Goal: Task Accomplishment & Management: Use online tool/utility

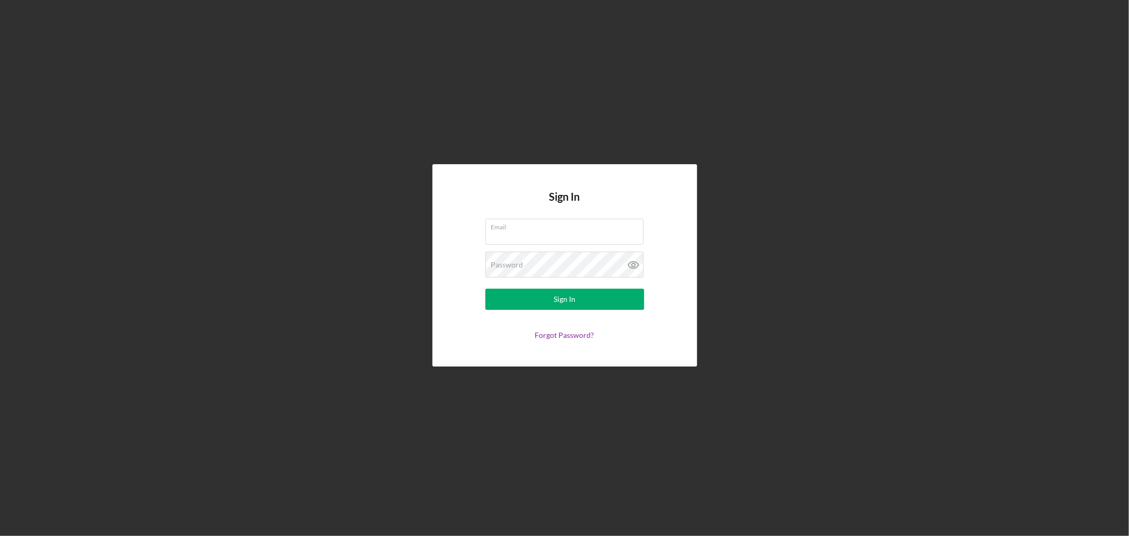
type input "[EMAIL_ADDRESS][DOMAIN_NAME]"
click at [555, 295] on div "Sign In" at bounding box center [565, 299] width 22 height 21
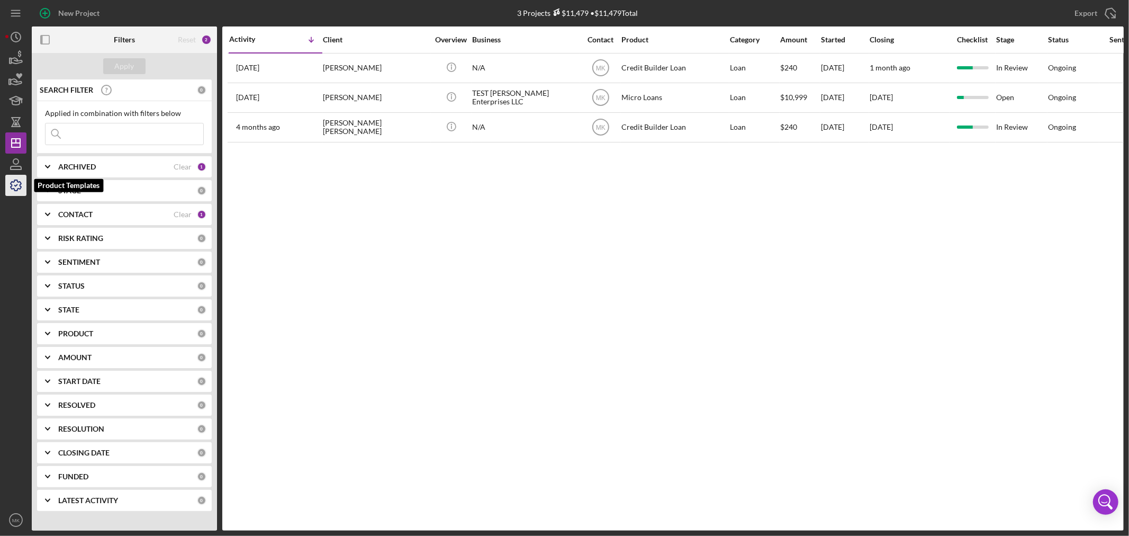
click at [16, 186] on polyline "button" at bounding box center [16, 186] width 3 height 2
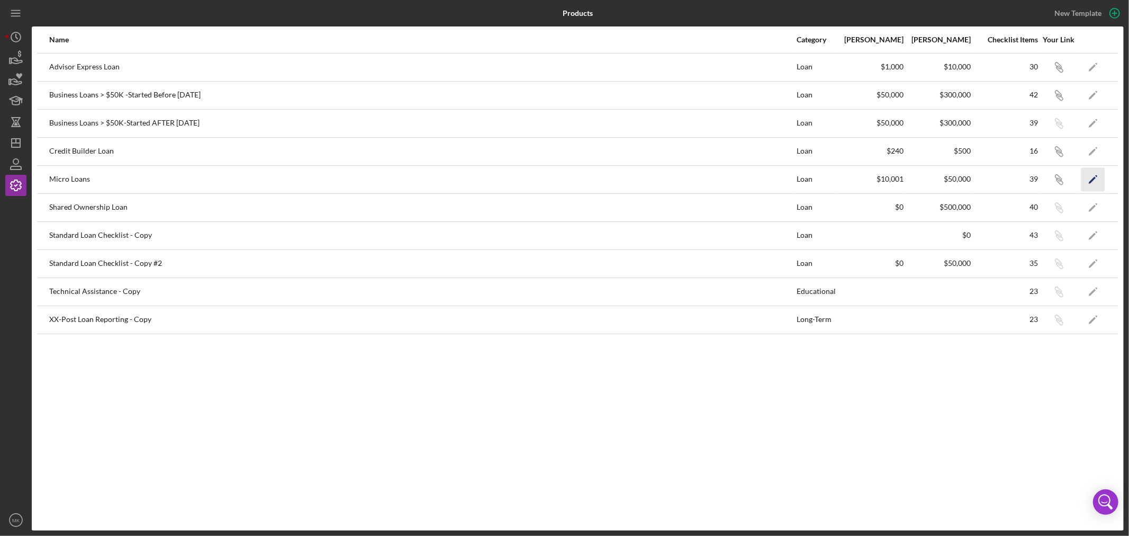
click at [1093, 178] on polygon "button" at bounding box center [1092, 179] width 7 height 7
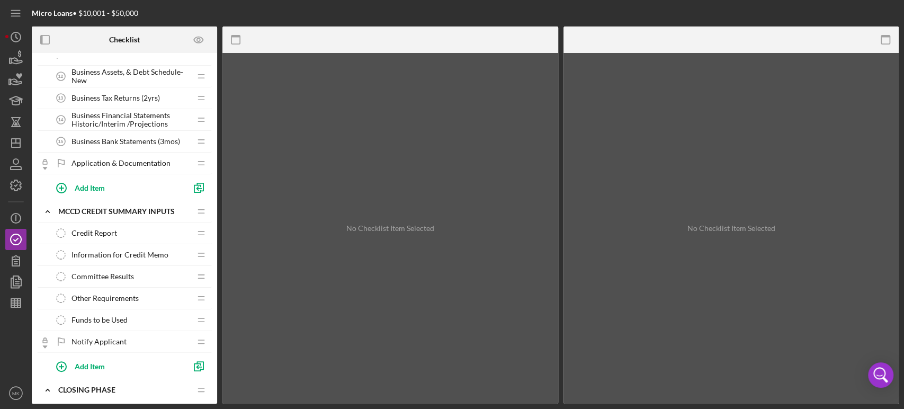
scroll to position [529, 0]
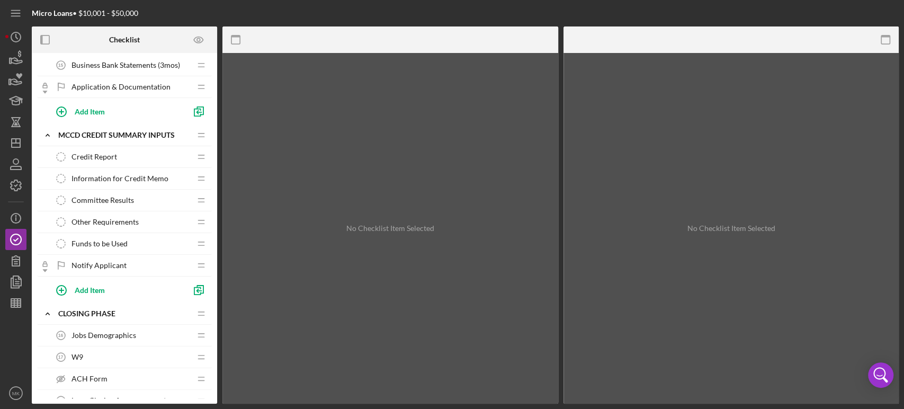
click at [132, 176] on span "Information for Credit Memo" at bounding box center [119, 178] width 97 height 8
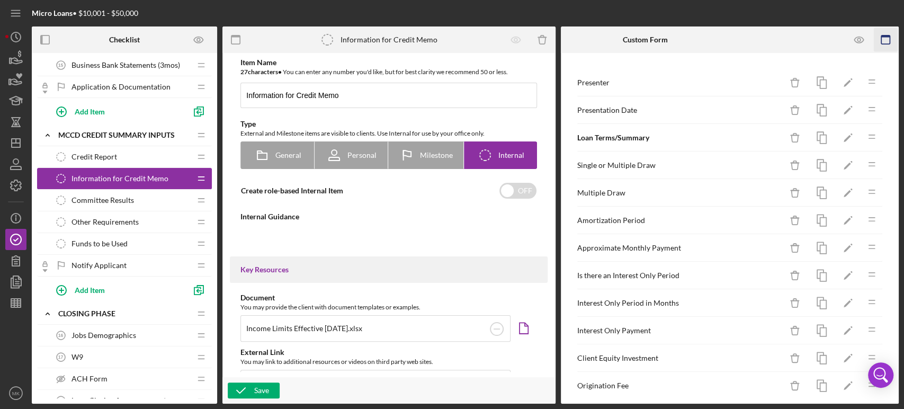
type textarea "<div><strong>Business Advisor:</strong> Please complete the form for Credit Mem…"
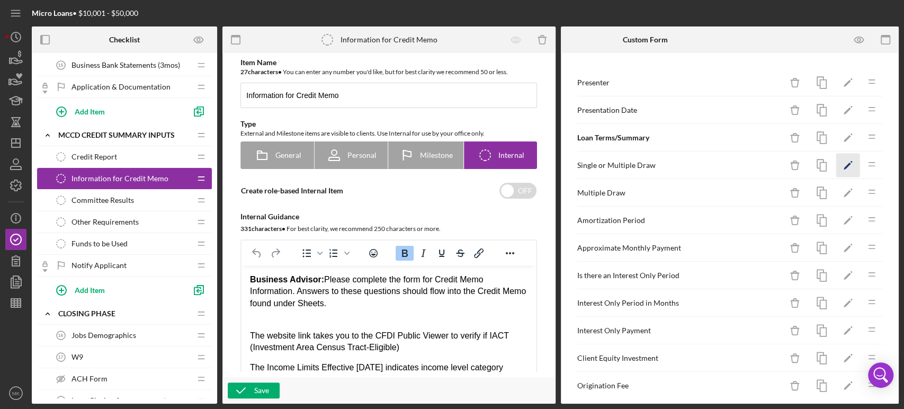
click at [843, 165] on polygon "button" at bounding box center [846, 166] width 7 height 7
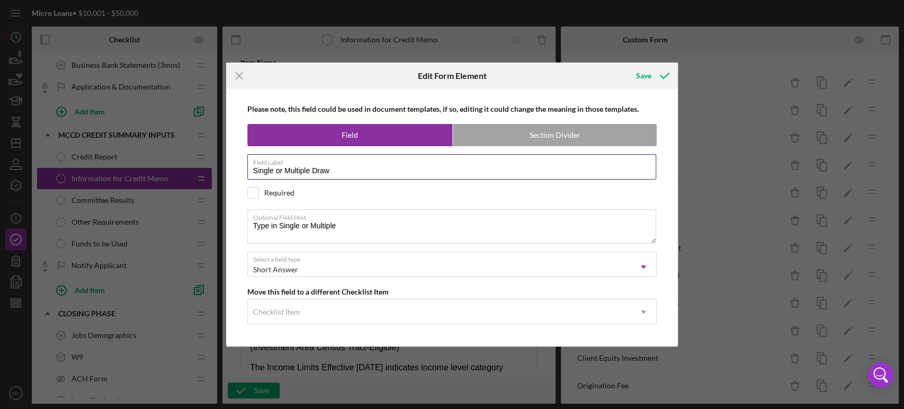
drag, startPoint x: 337, startPoint y: 168, endPoint x: 213, endPoint y: 170, distance: 124.4
click at [213, 170] on div "Icon/Menu Close Edit Form Element Save Please note, this field could be used in…" at bounding box center [452, 204] width 904 height 409
drag, startPoint x: 338, startPoint y: 227, endPoint x: 242, endPoint y: 221, distance: 95.5
click at [242, 221] on div "Please note, this field could be used in document templates, if so, editing it …" at bounding box center [452, 217] width 442 height 257
click at [644, 77] on div "Save" at bounding box center [643, 75] width 15 height 21
